Goal: Find specific fact: Find specific fact

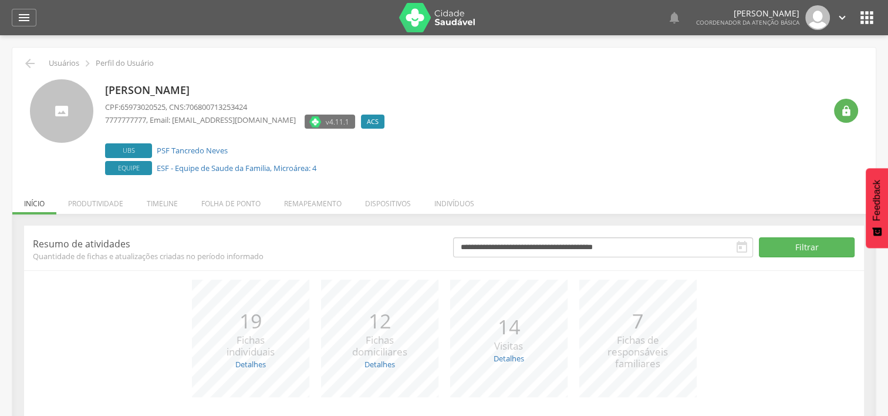
click at [145, 108] on span "65973020525" at bounding box center [142, 107] width 45 height 11
copy span "65973020525"
drag, startPoint x: 176, startPoint y: 105, endPoint x: 123, endPoint y: 105, distance: 52.8
click at [123, 105] on span "659.730.205-25" at bounding box center [145, 107] width 51 height 11
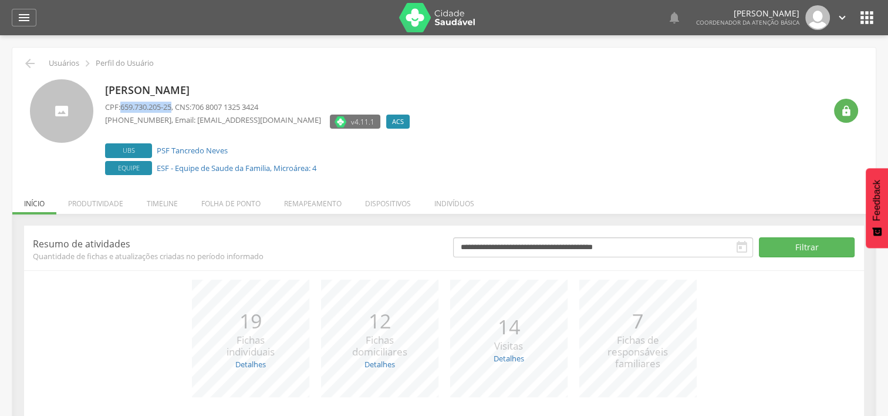
copy span "659.730.205-25"
click at [139, 104] on span "97730998572" at bounding box center [142, 107] width 45 height 11
copy span "97730998572"
click at [144, 110] on span "977.309.985-72" at bounding box center [145, 107] width 51 height 11
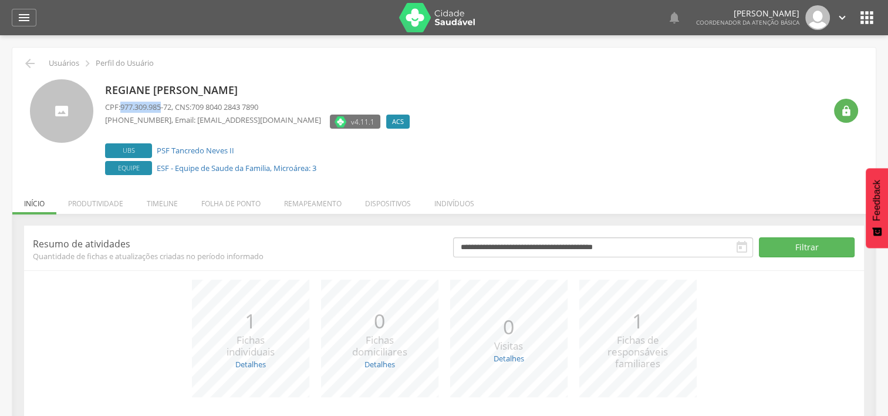
click at [144, 110] on span "977.309.985-72" at bounding box center [145, 107] width 51 height 11
drag, startPoint x: 176, startPoint y: 108, endPoint x: 120, endPoint y: 106, distance: 55.8
click at [120, 106] on p "CPF: 977.309.985-72 , CNS: 709 8040 2843 7890" at bounding box center [260, 107] width 310 height 11
copy p "977.309.985-72"
